Goal: Task Accomplishment & Management: Use online tool/utility

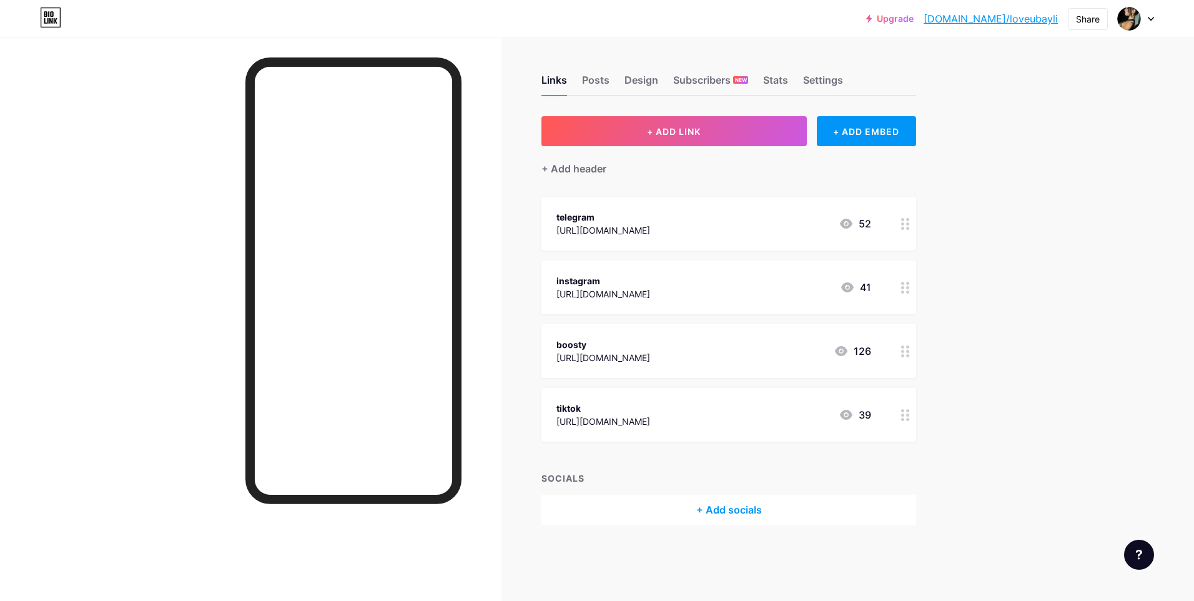
click at [1148, 19] on icon at bounding box center [1150, 19] width 6 height 4
drag, startPoint x: 1058, startPoint y: 106, endPoint x: 1057, endPoint y: 100, distance: 6.4
click at [1058, 106] on div "+ Add a new page" at bounding box center [1077, 108] width 140 height 12
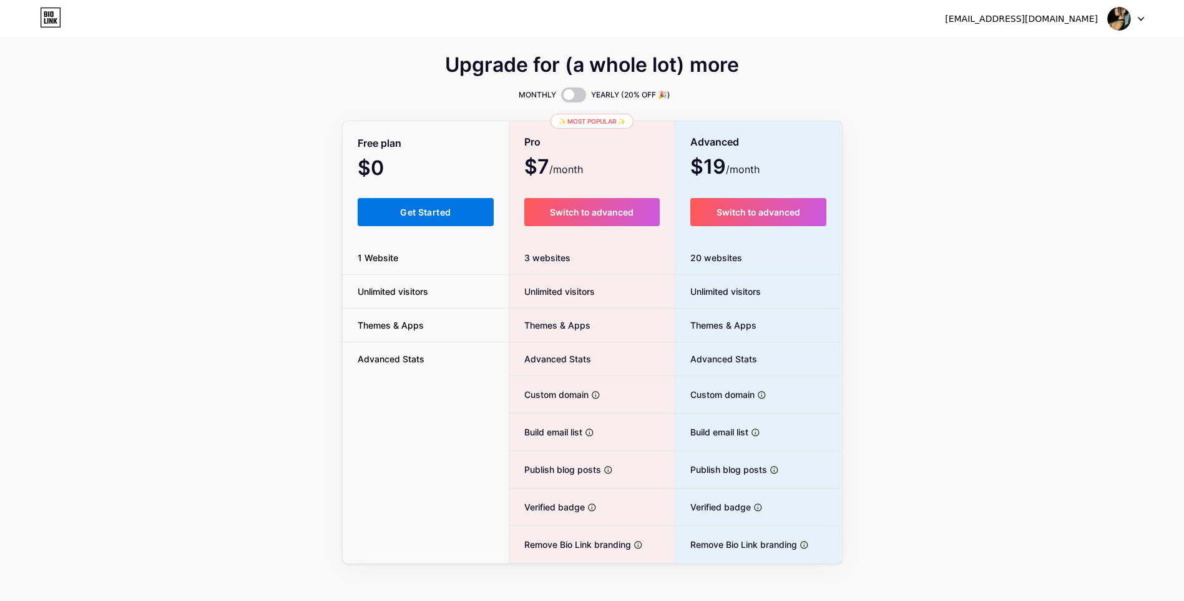
click at [419, 218] on button "Get Started" at bounding box center [426, 212] width 137 height 28
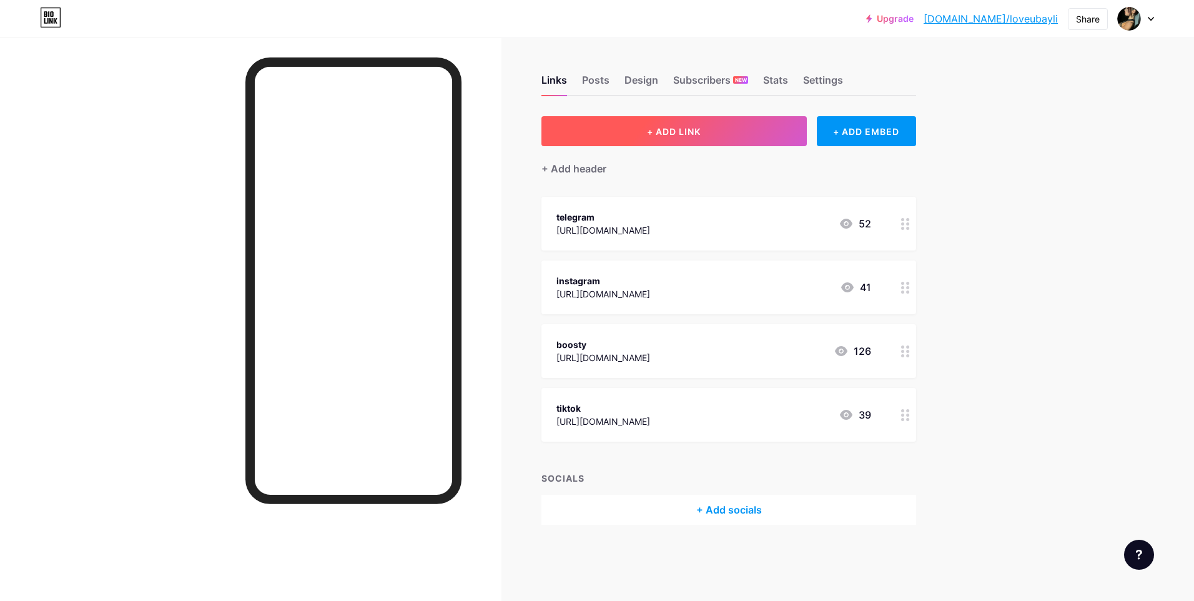
click at [698, 128] on span "+ ADD LINK" at bounding box center [674, 131] width 54 height 11
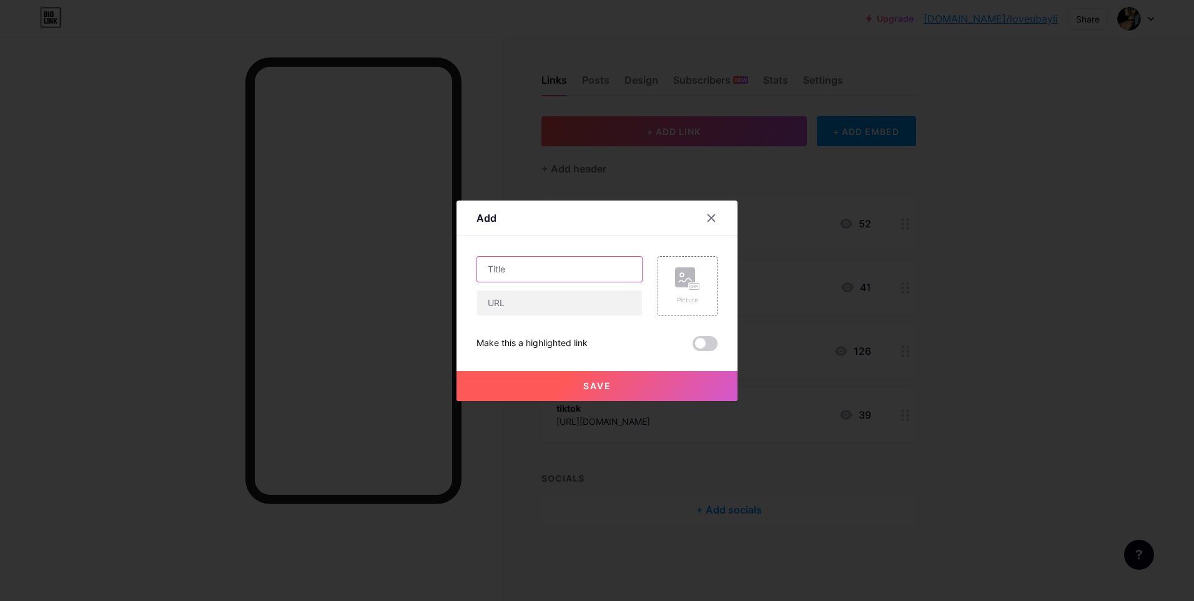
click at [528, 275] on input "text" at bounding box center [559, 269] width 165 height 25
click at [566, 274] on input "text" at bounding box center [559, 269] width 165 height 25
click at [524, 167] on div at bounding box center [597, 300] width 1194 height 601
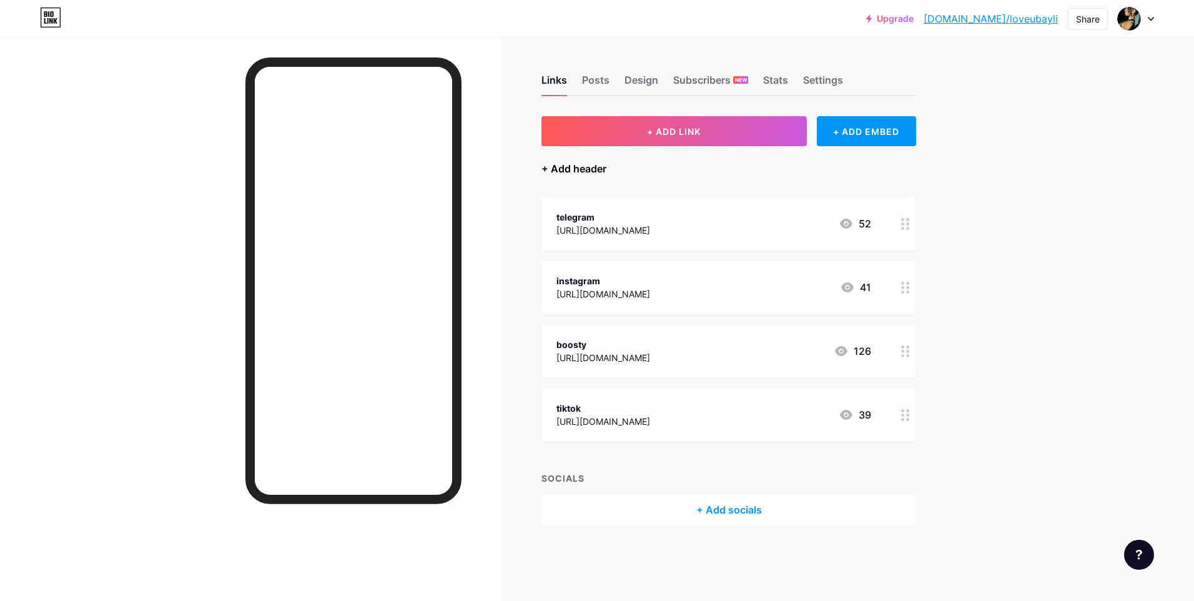
click at [558, 166] on div "+ Add header" at bounding box center [573, 168] width 65 height 15
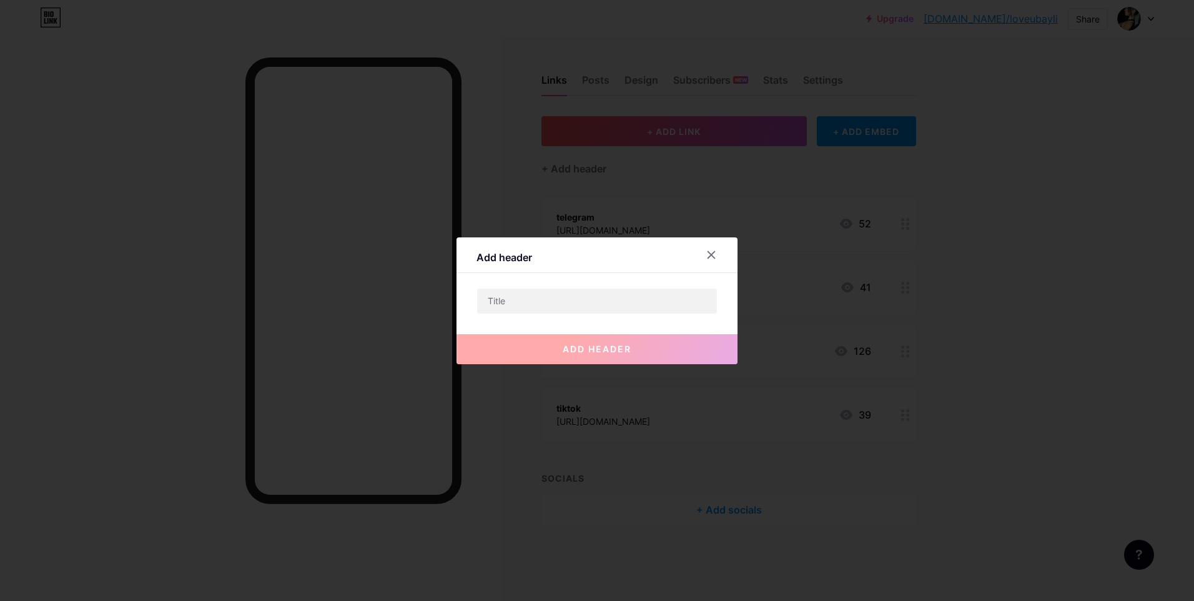
click at [582, 283] on div "Add header add header" at bounding box center [596, 300] width 281 height 127
click at [571, 297] on input "text" at bounding box center [597, 300] width 240 height 25
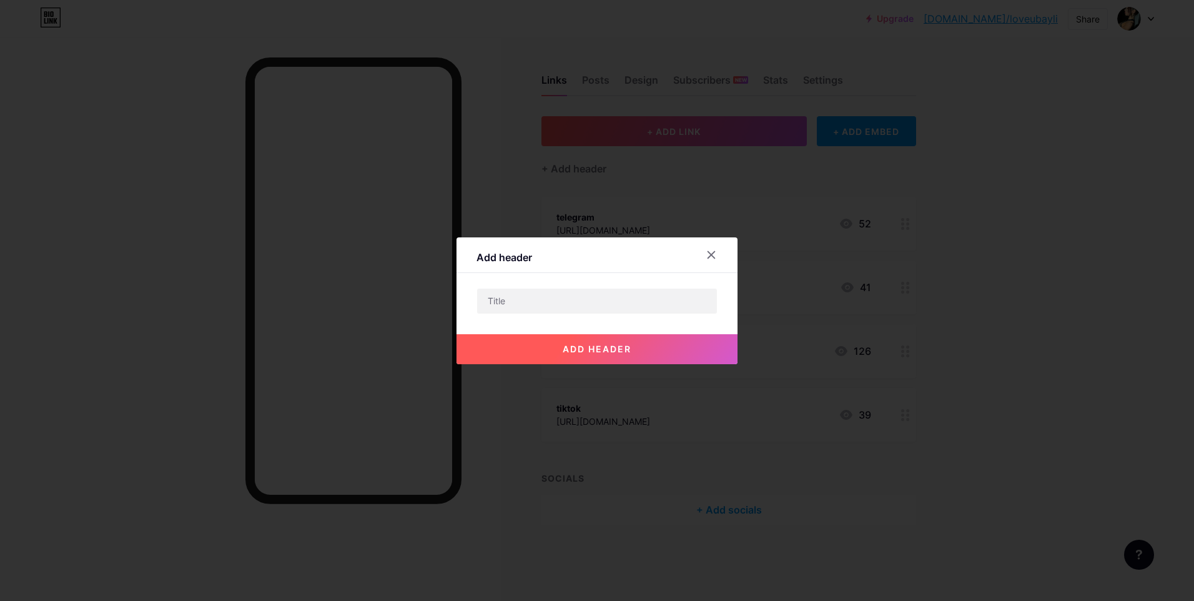
drag, startPoint x: 551, startPoint y: 302, endPoint x: 609, endPoint y: 223, distance: 96.9
click at [609, 223] on div at bounding box center [597, 300] width 1194 height 601
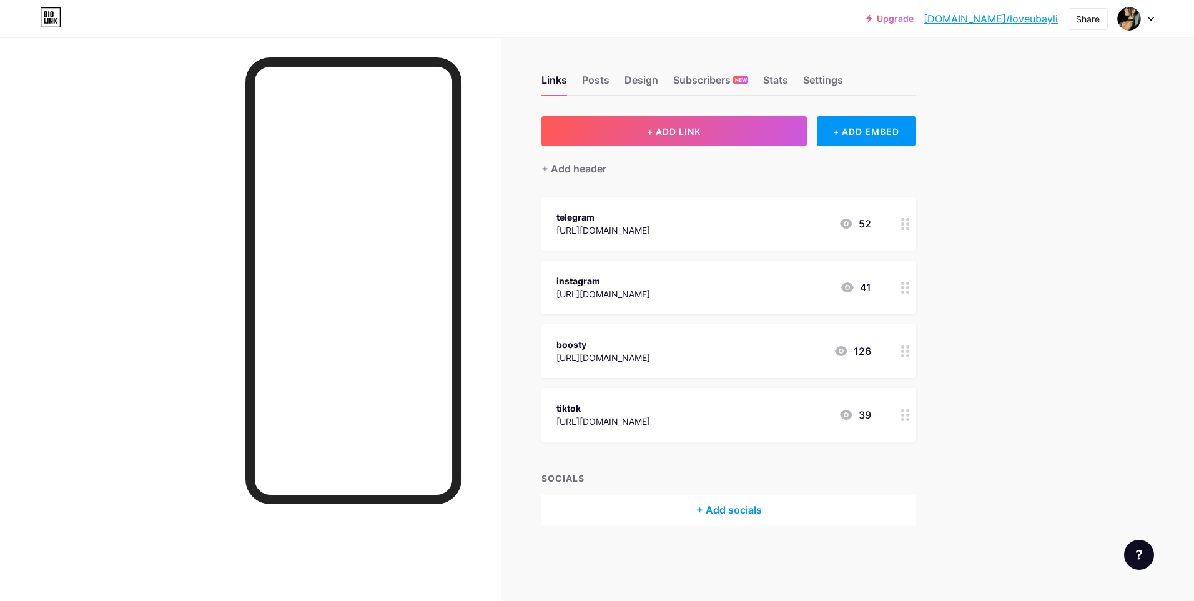
click at [629, 161] on div "+ Add header" at bounding box center [728, 161] width 375 height 31
click at [572, 167] on div "+ Add header" at bounding box center [573, 168] width 65 height 15
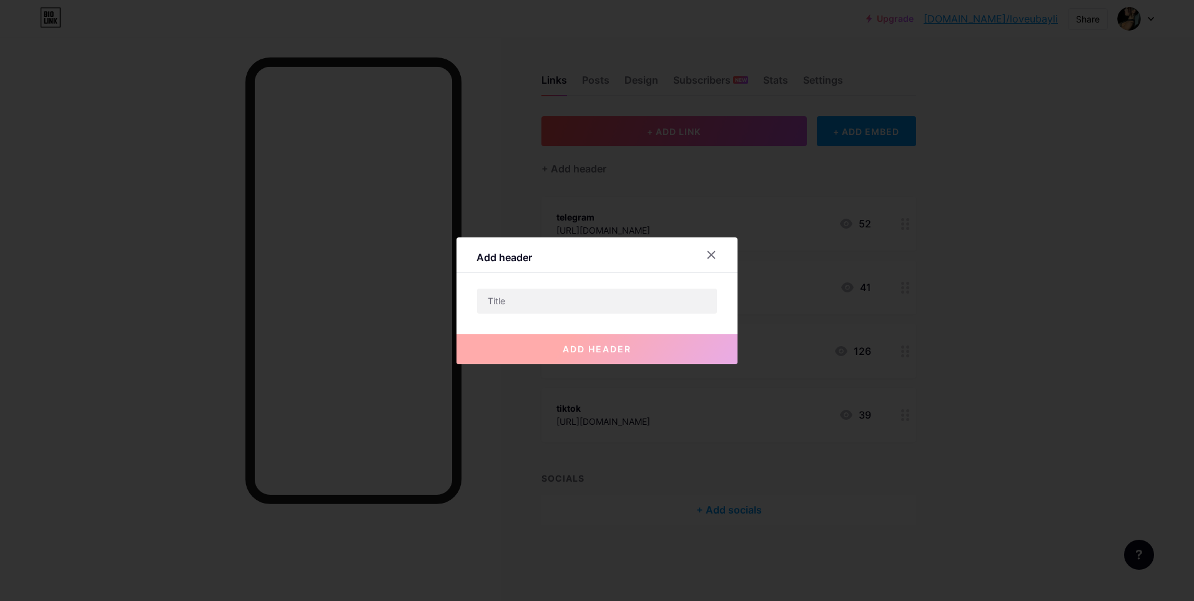
click at [665, 219] on div at bounding box center [597, 300] width 1194 height 601
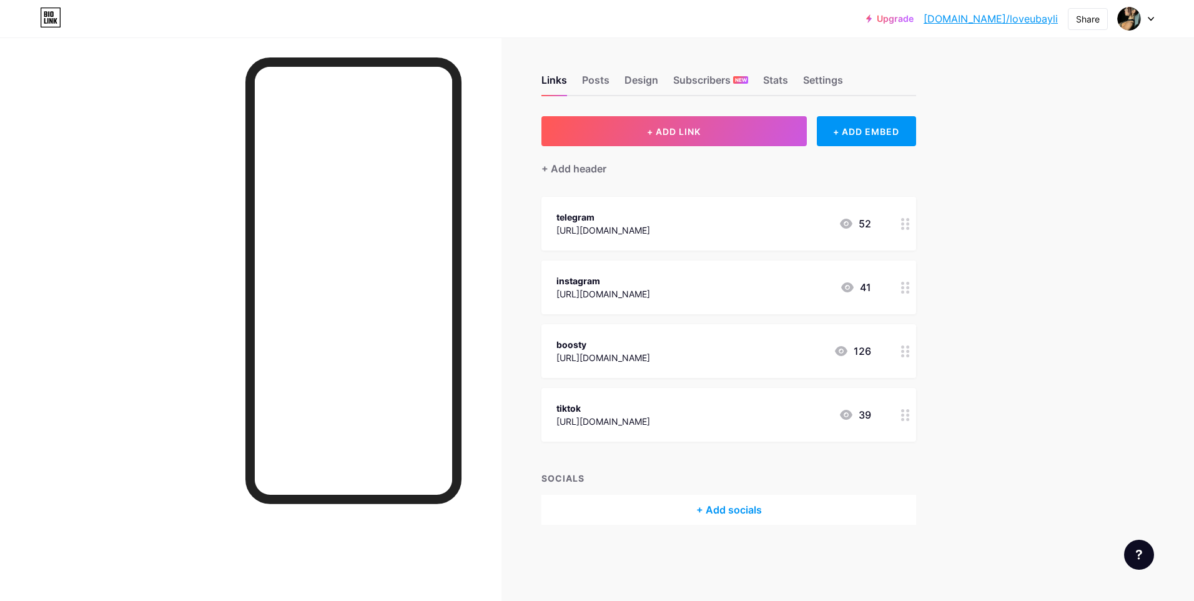
click at [670, 113] on div "Links Posts Design Subscribers NEW Stats Settings + ADD LINK + ADD EMBED + Add …" at bounding box center [484, 311] width 968 height 549
click at [665, 128] on span "+ ADD LINK" at bounding box center [674, 131] width 54 height 11
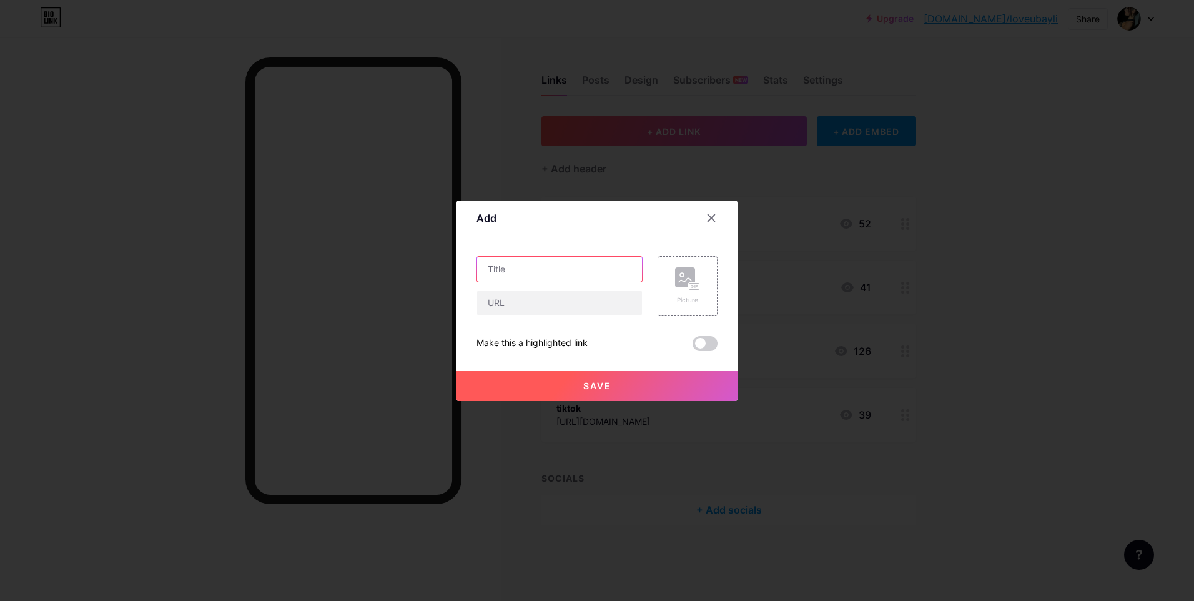
click at [527, 270] on input "text" at bounding box center [559, 269] width 165 height 25
paste input "loveubayli"
type input "loveubayli"
click at [522, 302] on input "text" at bounding box center [559, 302] width 165 height 25
click at [571, 400] on button "Save" at bounding box center [596, 386] width 281 height 30
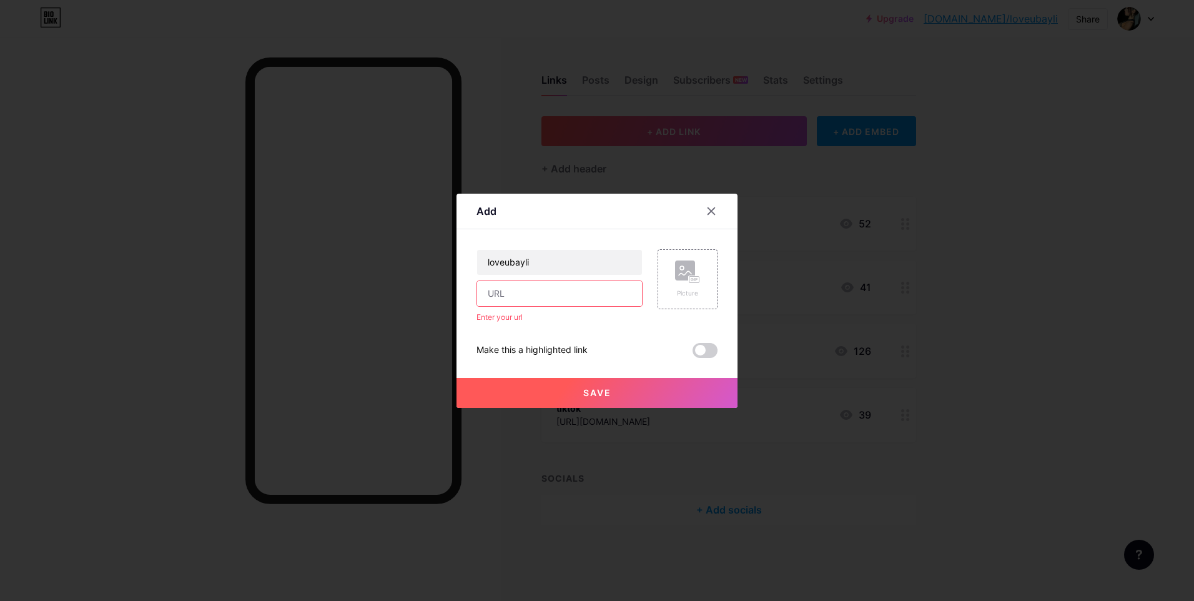
click at [533, 290] on input "text" at bounding box center [559, 293] width 165 height 25
drag, startPoint x: 546, startPoint y: 260, endPoint x: 464, endPoint y: 262, distance: 81.8
click at [464, 262] on div "Add Content YouTube Play YouTube video without leaving your page. ADD Vimeo Pla…" at bounding box center [596, 301] width 281 height 214
click at [528, 300] on input "text" at bounding box center [559, 293] width 165 height 25
paste input "loveubayli"
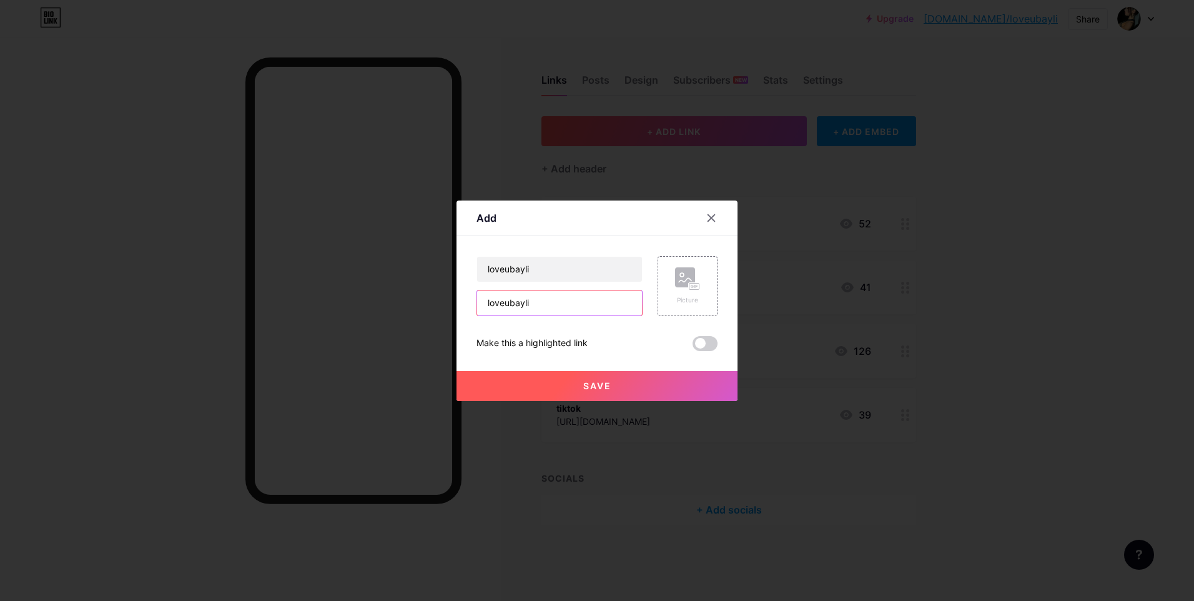
type input "loveubayli"
click at [547, 385] on button "Save" at bounding box center [596, 386] width 281 height 30
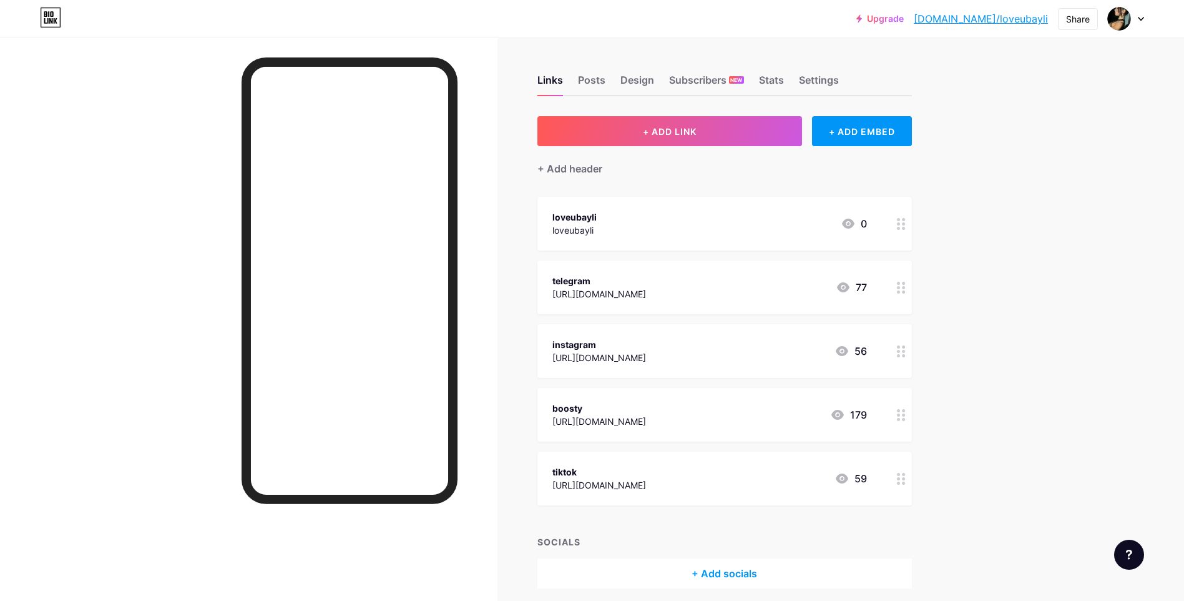
drag, startPoint x: 678, startPoint y: 251, endPoint x: 641, endPoint y: 190, distance: 71.4
click at [641, 190] on div "+ ADD LINK + ADD EMBED + Add header loveubayli loveubayli 0 telegram [URL][DOMA…" at bounding box center [725, 352] width 375 height 472
drag, startPoint x: 622, startPoint y: 222, endPoint x: 597, endPoint y: 214, distance: 26.9
click at [597, 214] on div "loveubayli loveubayli 0" at bounding box center [709, 223] width 315 height 29
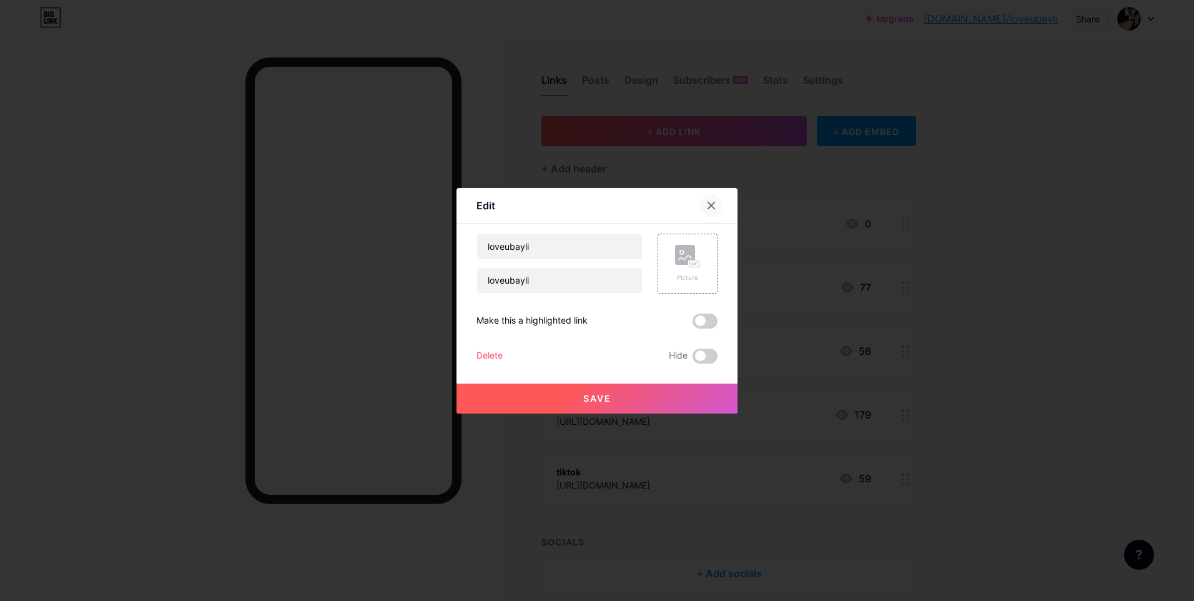
click at [715, 210] on div at bounding box center [711, 205] width 22 height 22
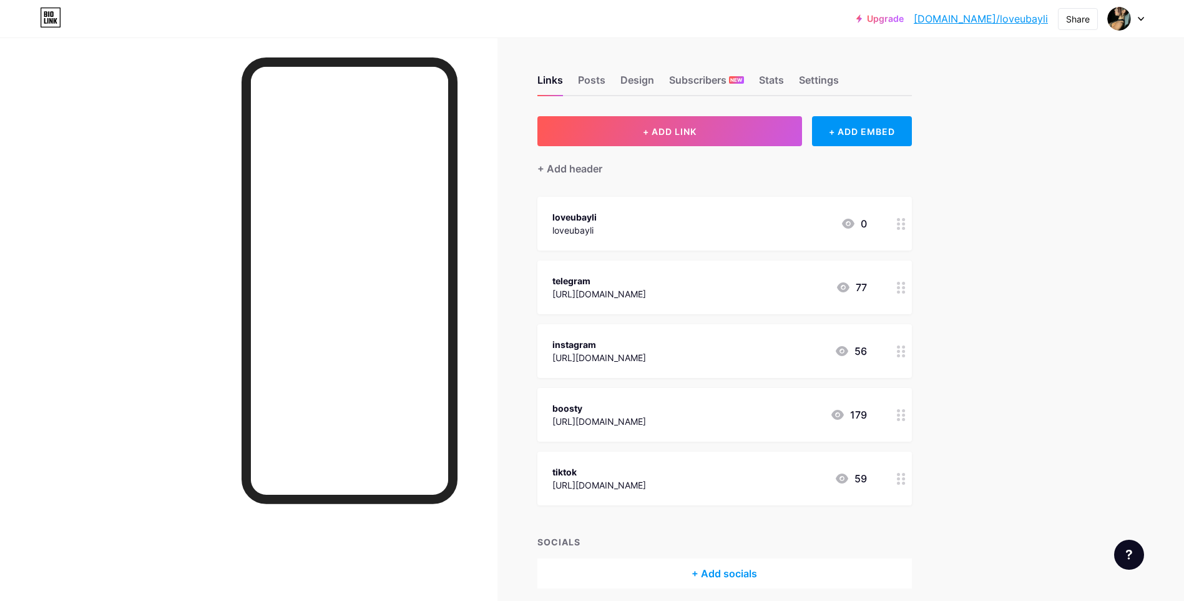
click at [641, 217] on div "loveubayli loveubayli 0" at bounding box center [709, 223] width 315 height 29
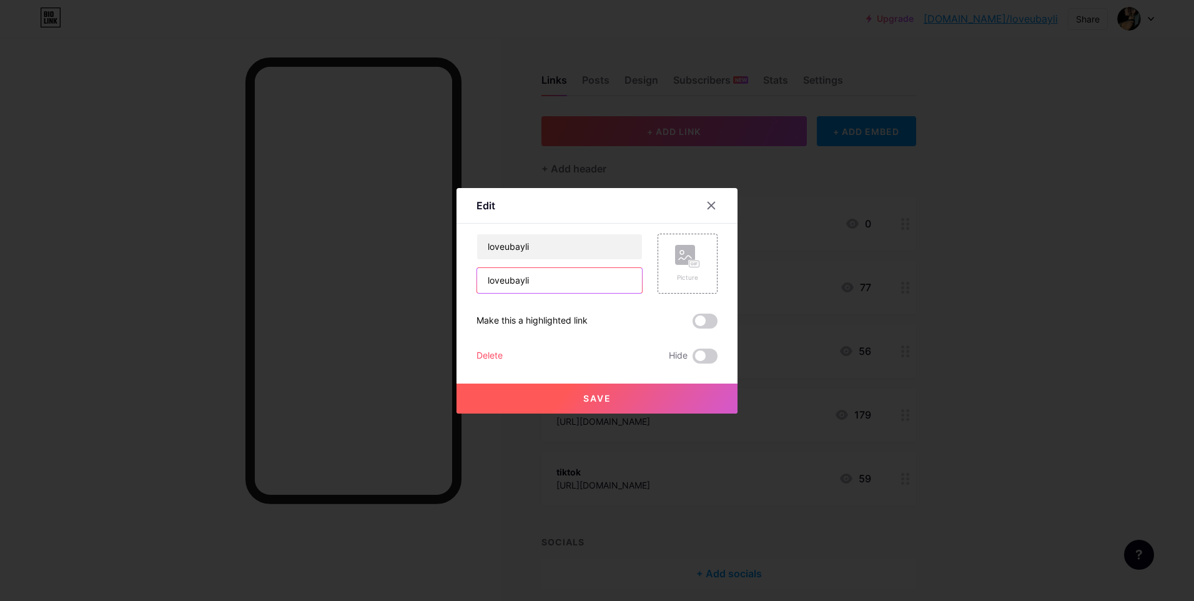
drag, startPoint x: 534, startPoint y: 278, endPoint x: 454, endPoint y: 265, distance: 81.5
click at [456, 265] on div "Edit Content YouTube Play YouTube video without leaving your page. ADD Vimeo Pl…" at bounding box center [596, 300] width 281 height 225
paste input "[URL][DOMAIN_NAME]"
type input "[URL][DOMAIN_NAME]"
drag, startPoint x: 571, startPoint y: 254, endPoint x: 451, endPoint y: 254, distance: 119.2
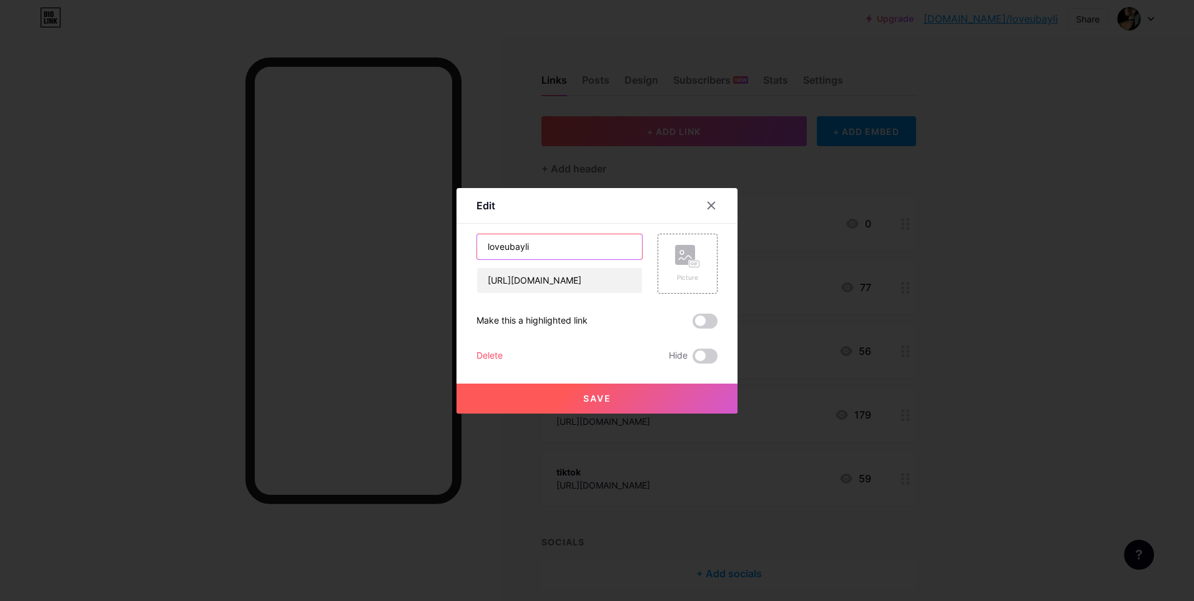
click at [456, 254] on div "Edit Content YouTube Play YouTube video without leaving your page. ADD Vimeo Pl…" at bounding box center [596, 300] width 281 height 225
type input "fansly"
click at [602, 397] on span "Save" at bounding box center [597, 398] width 28 height 11
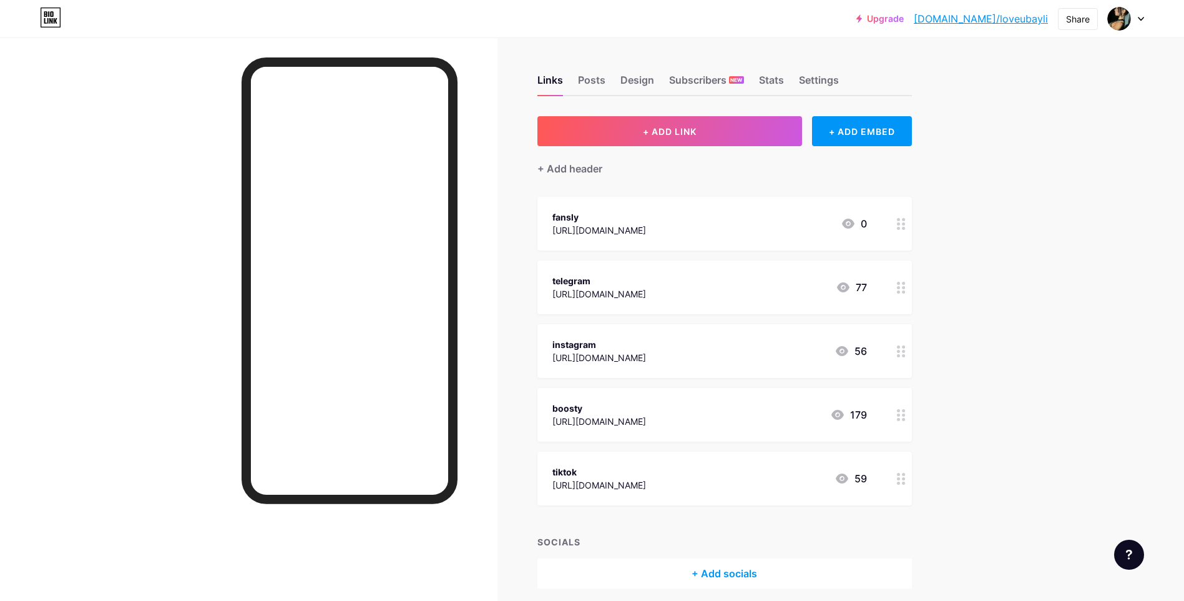
click at [646, 221] on div "fansly" at bounding box center [599, 216] width 94 height 13
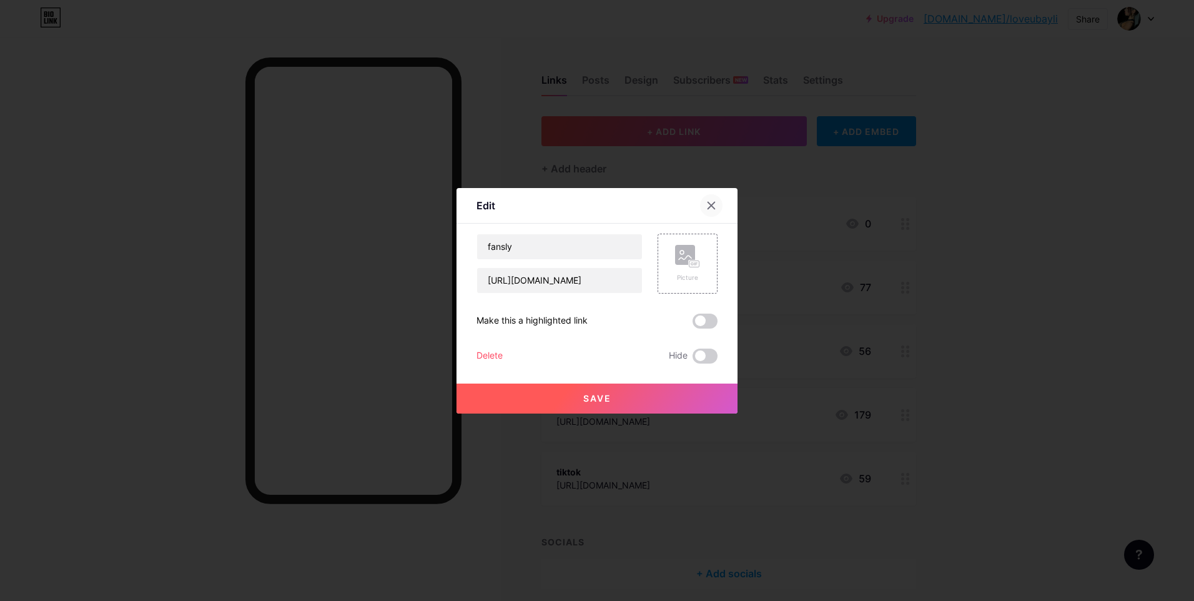
click at [703, 200] on div at bounding box center [711, 205] width 22 height 22
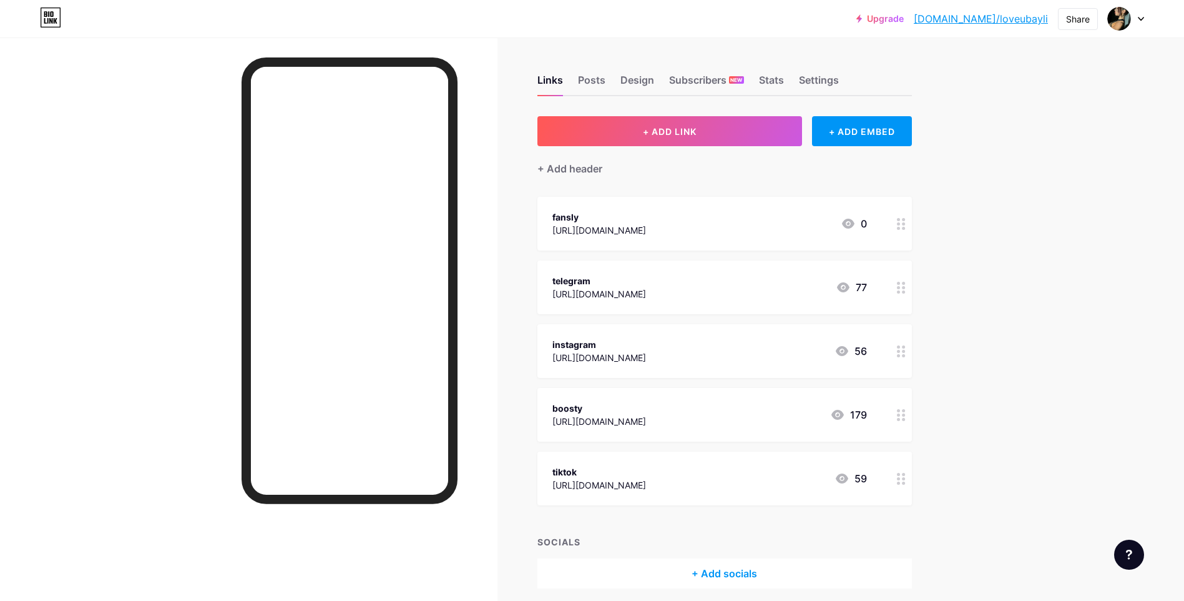
click at [557, 275] on div "telegram" at bounding box center [599, 280] width 94 height 13
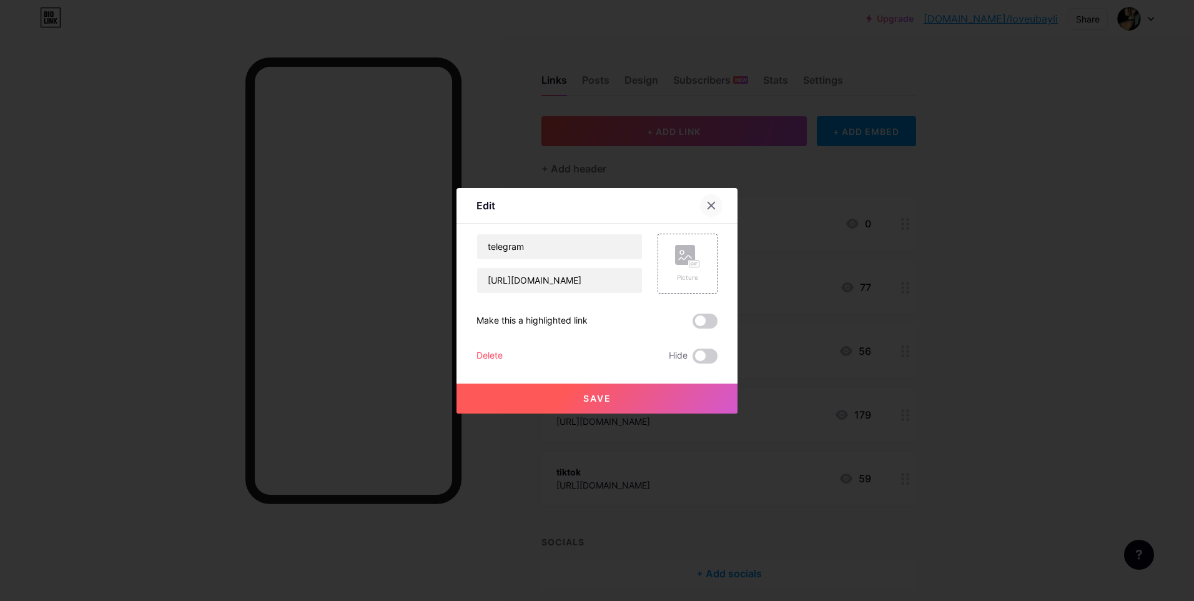
click at [711, 201] on icon at bounding box center [711, 205] width 10 height 10
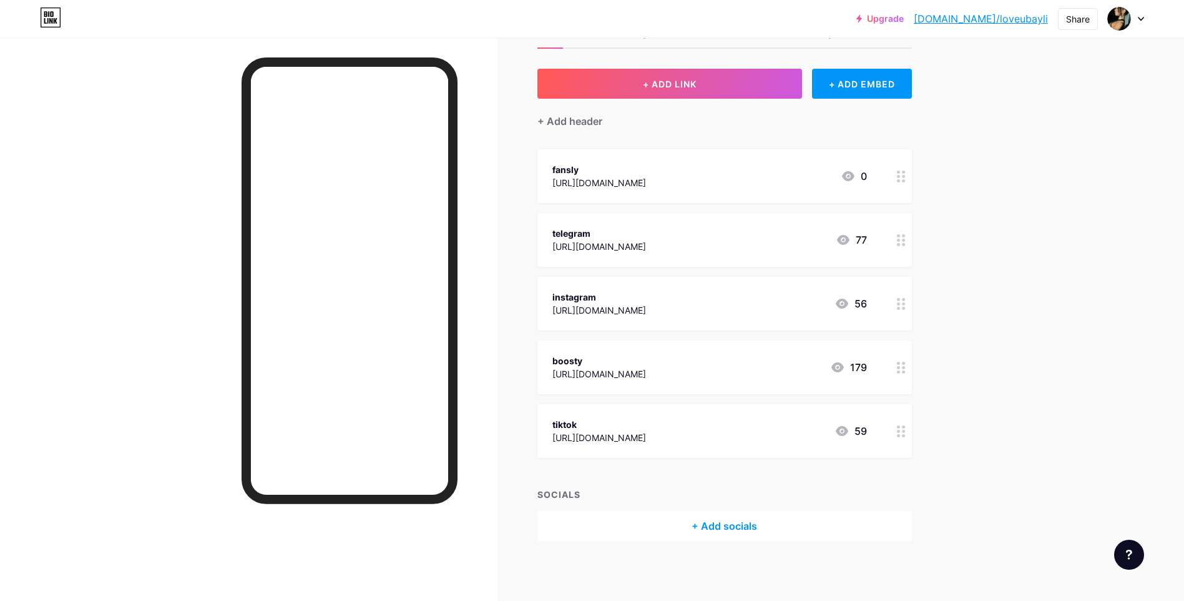
scroll to position [49, 0]
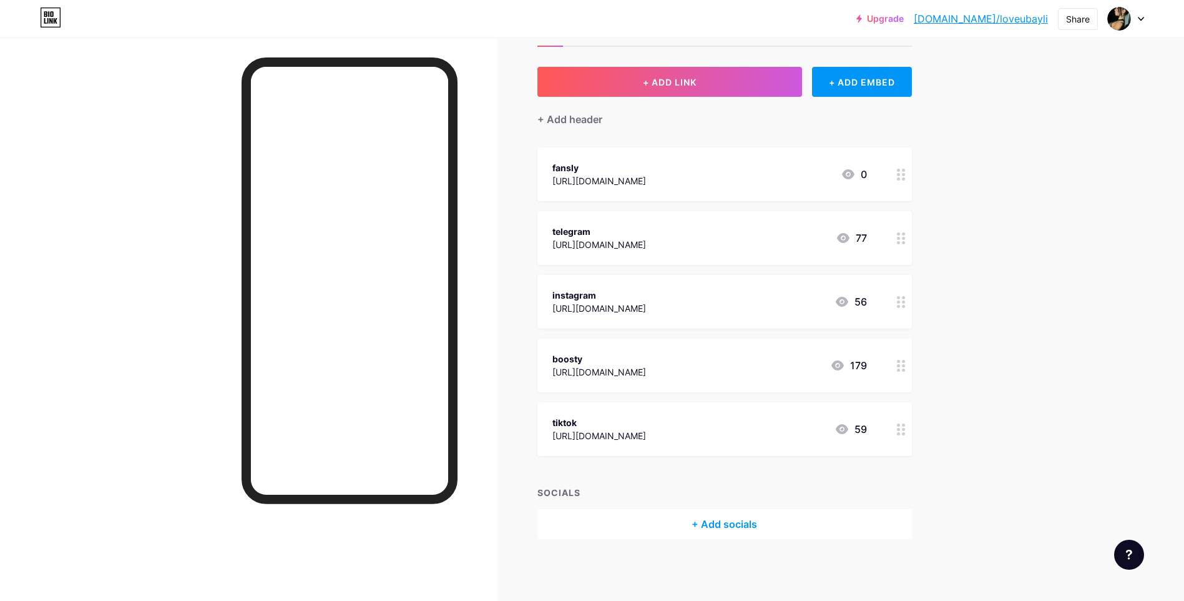
click at [906, 175] on icon at bounding box center [901, 175] width 9 height 12
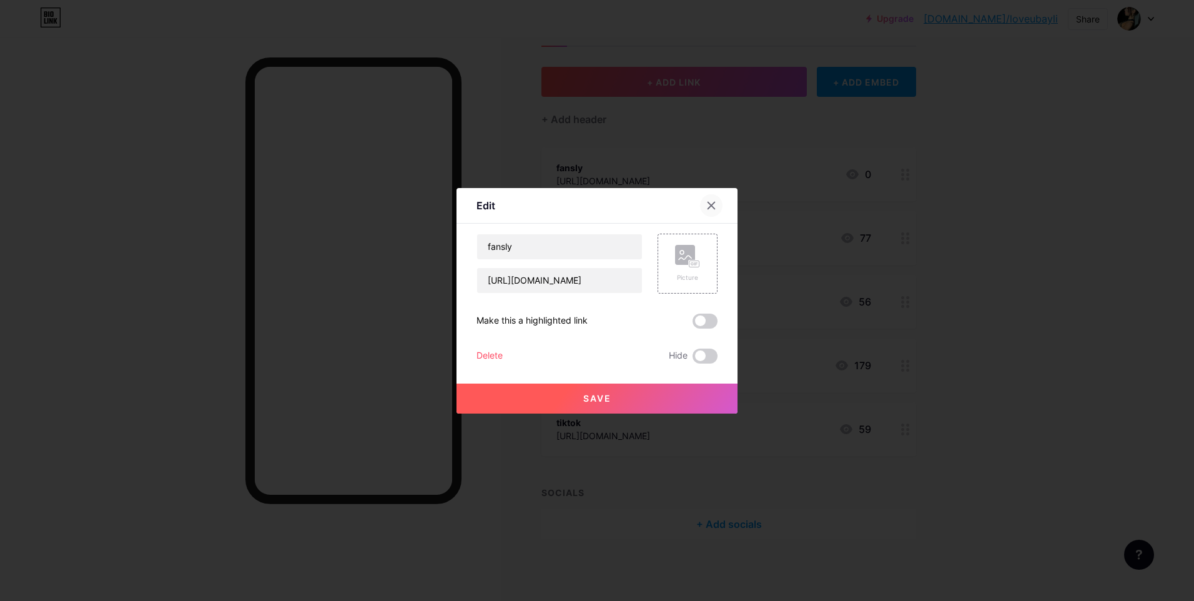
click at [711, 200] on icon at bounding box center [711, 205] width 10 height 10
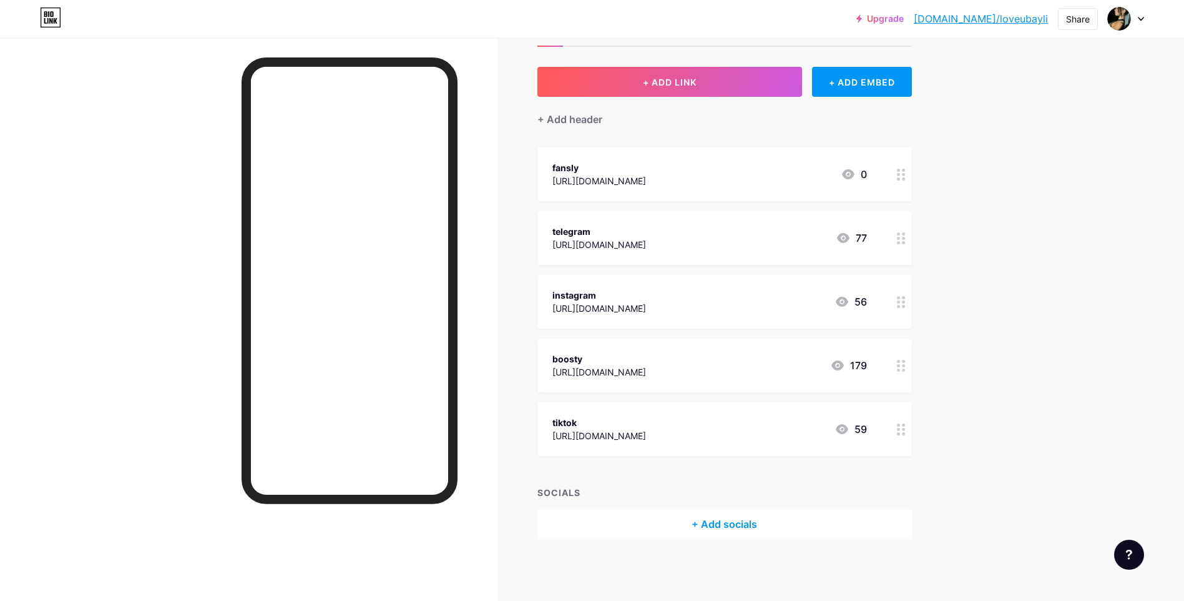
drag, startPoint x: 730, startPoint y: 167, endPoint x: 604, endPoint y: 135, distance: 130.1
click at [604, 135] on div "+ ADD LINK + ADD EMBED + Add header fansly [URL][DOMAIN_NAME] 0 telegram [URL][…" at bounding box center [725, 303] width 375 height 472
